Goal: Communication & Community: Connect with others

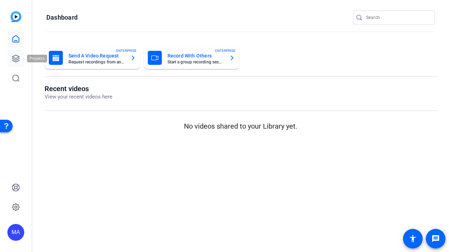
click at [15, 58] on icon at bounding box center [15, 58] width 7 height 7
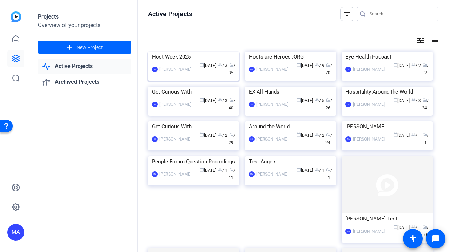
click at [183, 52] on img at bounding box center [193, 52] width 91 height 0
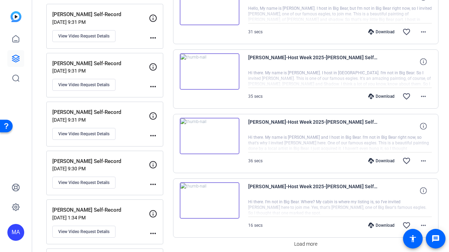
scroll to position [528, 0]
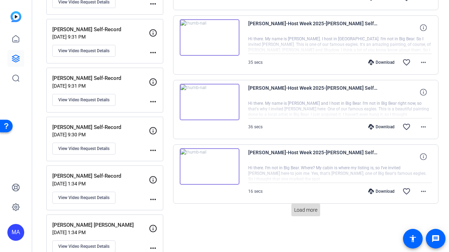
click at [311, 213] on span "Load more" at bounding box center [305, 210] width 23 height 7
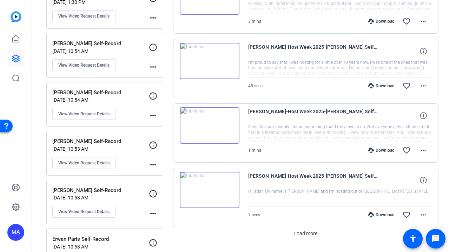
scroll to position [1163, 0]
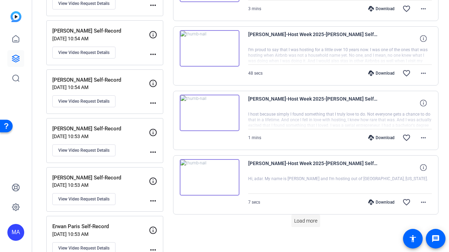
click at [306, 218] on span "Load more" at bounding box center [305, 220] width 23 height 7
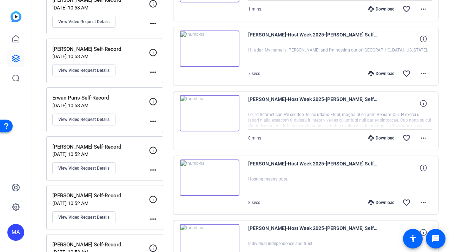
scroll to position [1239, 0]
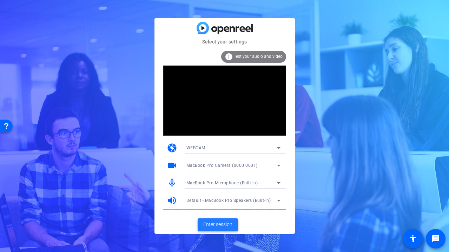
click at [223, 223] on span "Enter session" at bounding box center [217, 224] width 29 height 7
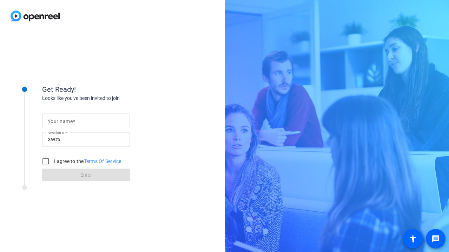
click at [75, 121] on span at bounding box center [74, 122] width 2 height 6
click at [75, 121] on input "Your name" at bounding box center [86, 121] width 76 height 8
type input "[PERSON_NAME]"
click at [46, 161] on input "I agree to the Terms Of Service" at bounding box center [46, 161] width 14 height 14
checkbox input "true"
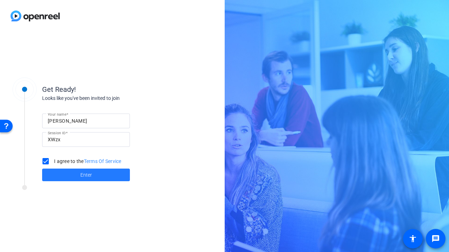
click at [66, 172] on span at bounding box center [86, 175] width 88 height 17
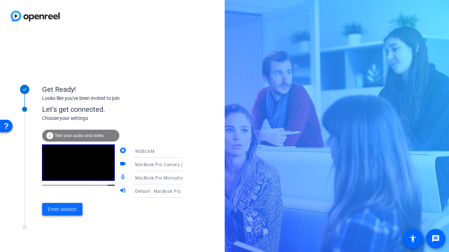
click at [65, 209] on span "Enter session" at bounding box center [62, 209] width 29 height 7
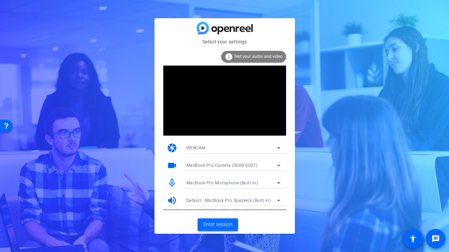
click at [220, 226] on span "Enter session" at bounding box center [217, 224] width 29 height 7
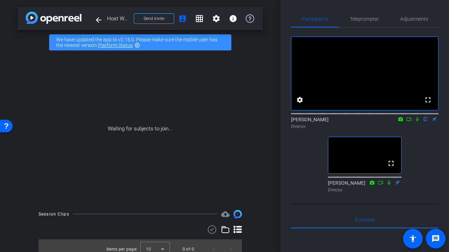
click at [137, 45] on mat-icon "highlight_off" at bounding box center [137, 45] width 6 height 6
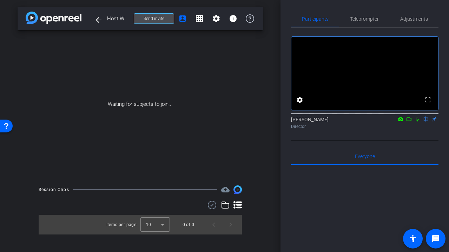
click at [162, 20] on span "Send invite" at bounding box center [153, 19] width 21 height 6
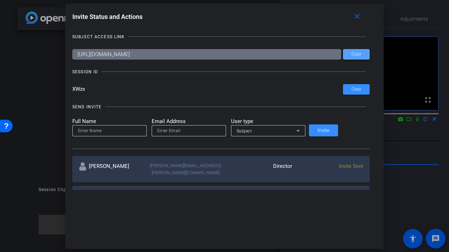
click at [351, 55] on span "Copy" at bounding box center [356, 54] width 10 height 5
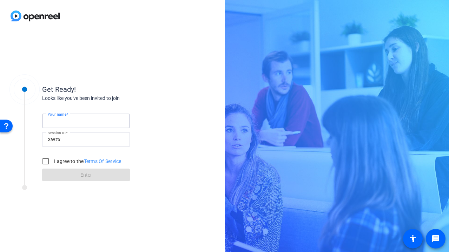
click at [86, 124] on input "Your name" at bounding box center [86, 121] width 76 height 8
type input "Mel"
click at [45, 163] on input "I agree to the Terms Of Service" at bounding box center [46, 161] width 14 height 14
checkbox input "true"
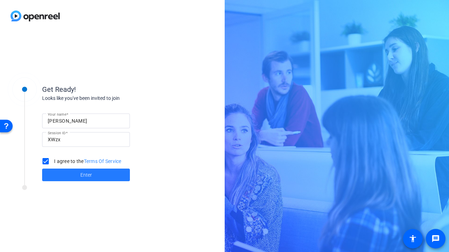
click at [69, 177] on span at bounding box center [86, 175] width 88 height 17
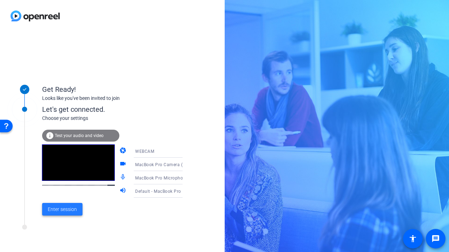
click at [63, 211] on span "Enter session" at bounding box center [62, 209] width 29 height 7
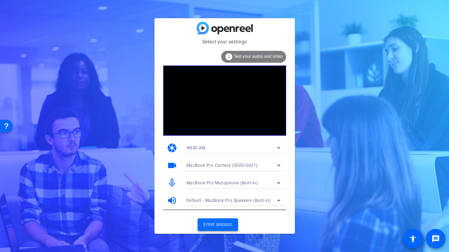
click at [221, 226] on span "Enter session" at bounding box center [217, 224] width 29 height 7
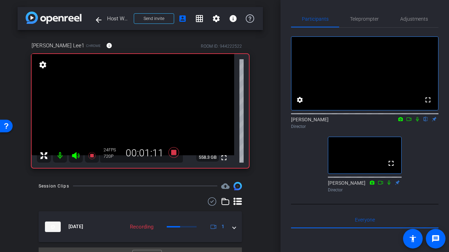
click at [400, 122] on icon at bounding box center [400, 119] width 6 height 5
click at [399, 127] on div at bounding box center [224, 126] width 449 height 252
click at [400, 121] on icon at bounding box center [400, 119] width 5 height 4
click at [400, 128] on div at bounding box center [224, 126] width 449 height 252
click at [400, 121] on icon at bounding box center [400, 119] width 5 height 4
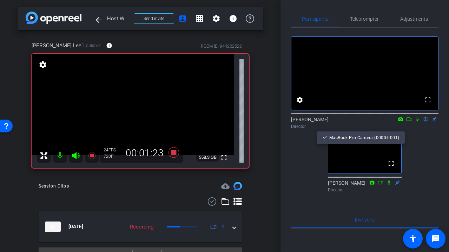
click at [400, 129] on div at bounding box center [224, 126] width 449 height 252
click at [408, 122] on icon at bounding box center [409, 119] width 6 height 5
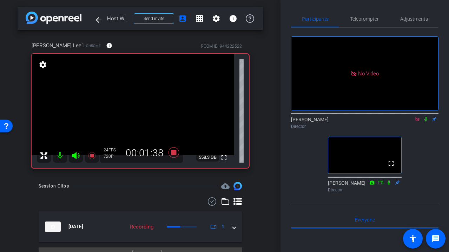
click at [417, 122] on icon at bounding box center [417, 119] width 6 height 5
